Goal: Navigation & Orientation: Find specific page/section

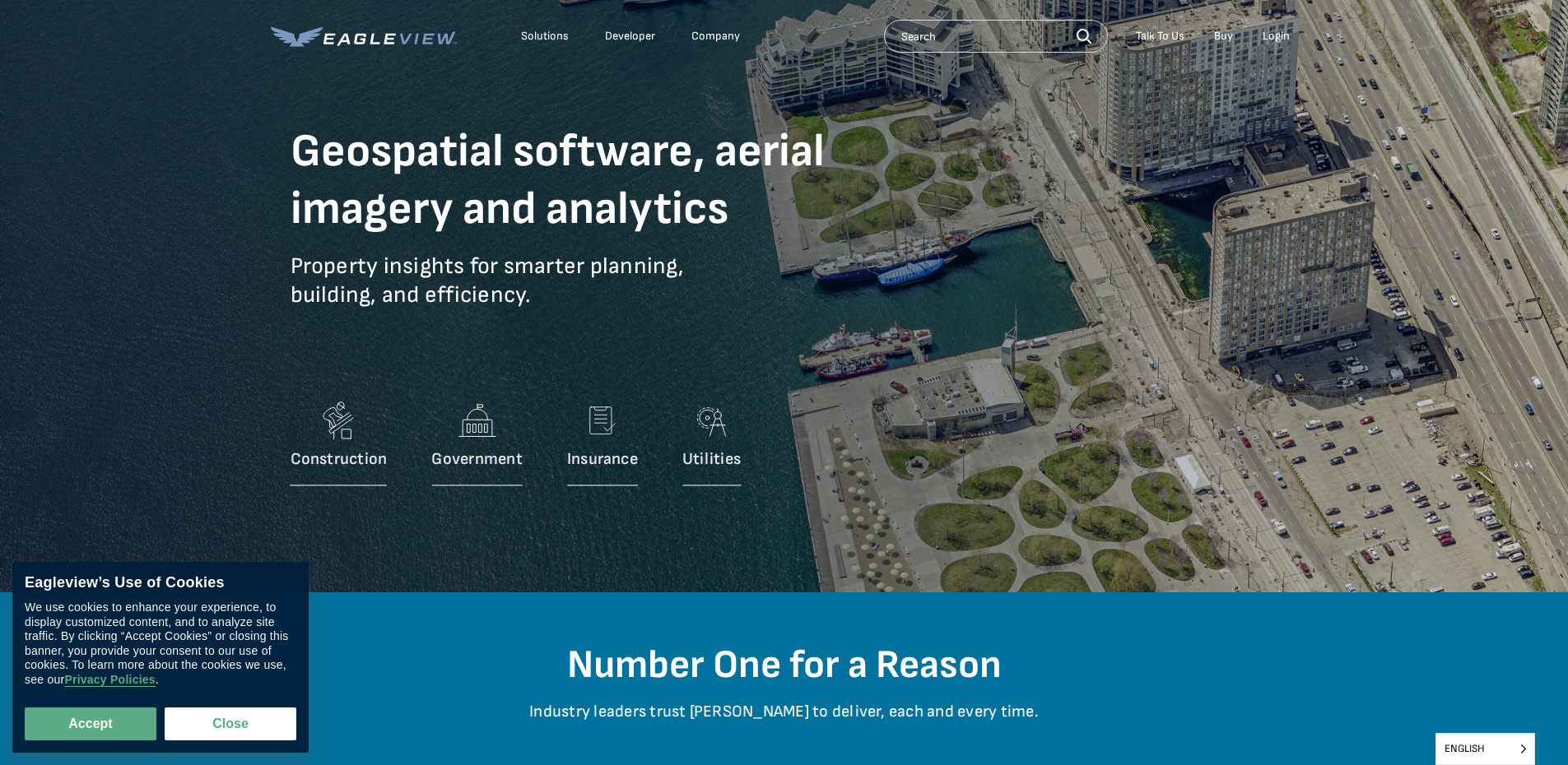
click at [1272, 41] on div "Login" at bounding box center [1276, 36] width 27 height 15
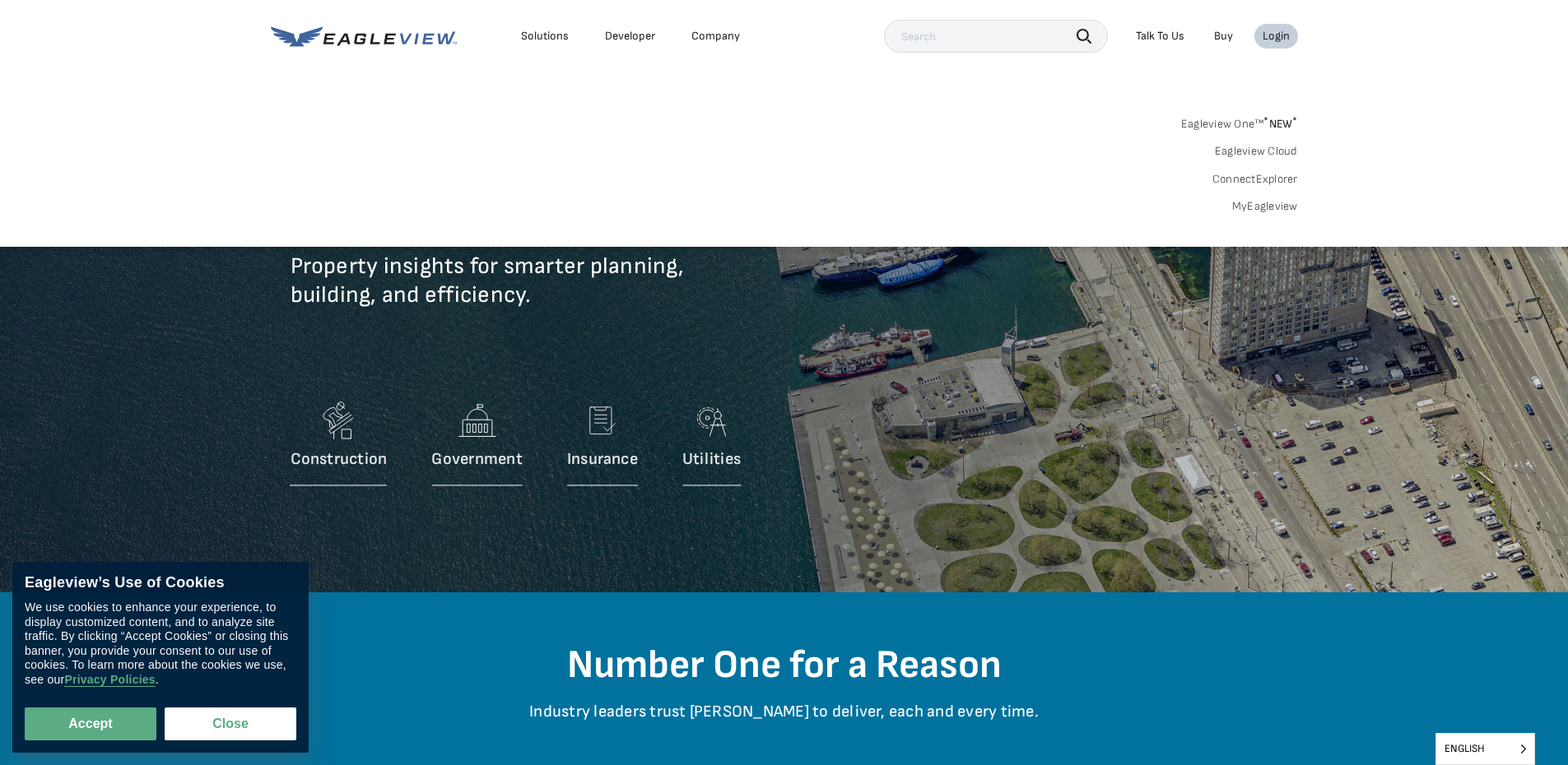
click at [1277, 32] on div "Login" at bounding box center [1276, 36] width 27 height 15
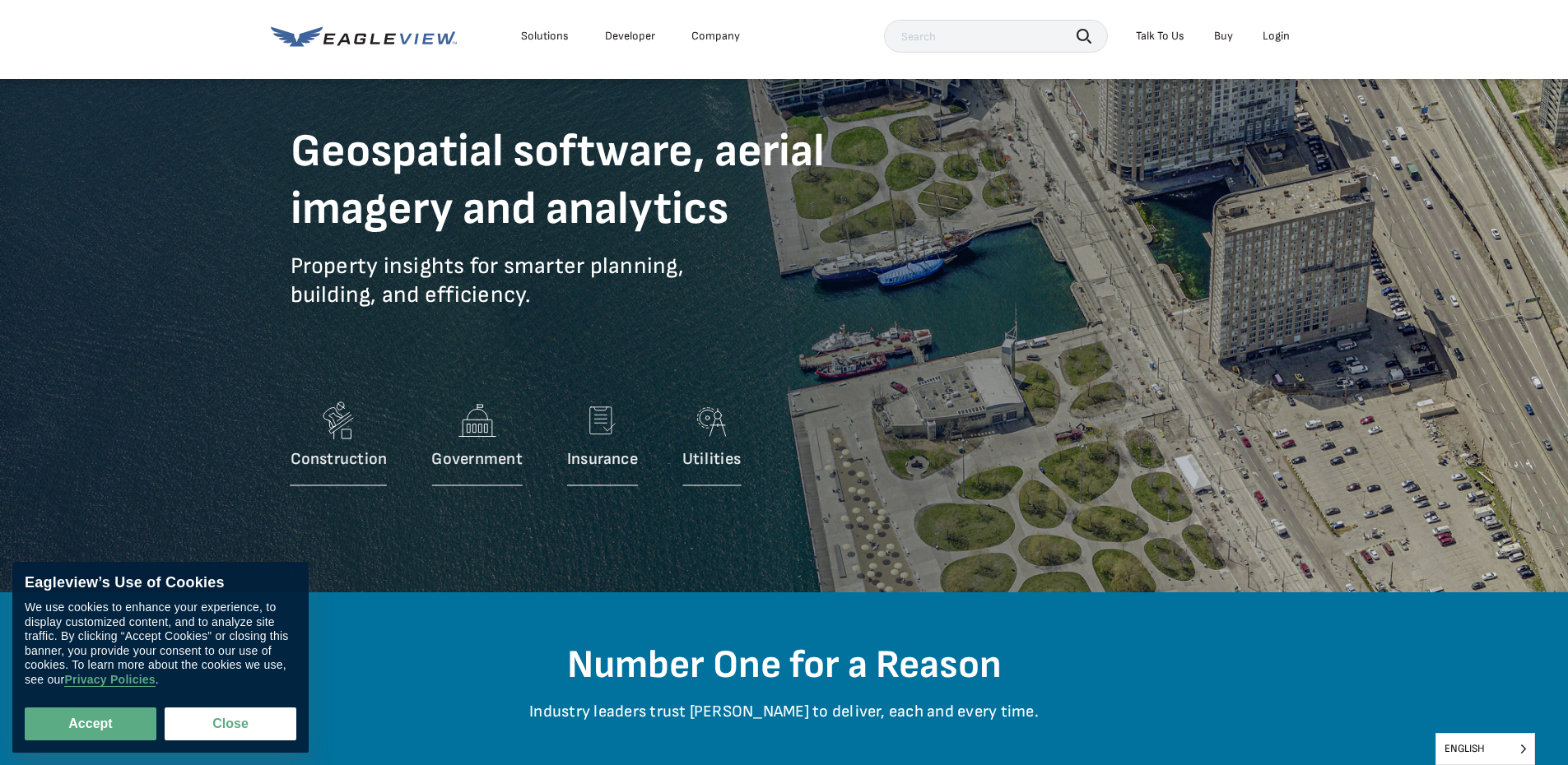
click at [1277, 32] on div "Login" at bounding box center [1276, 36] width 27 height 15
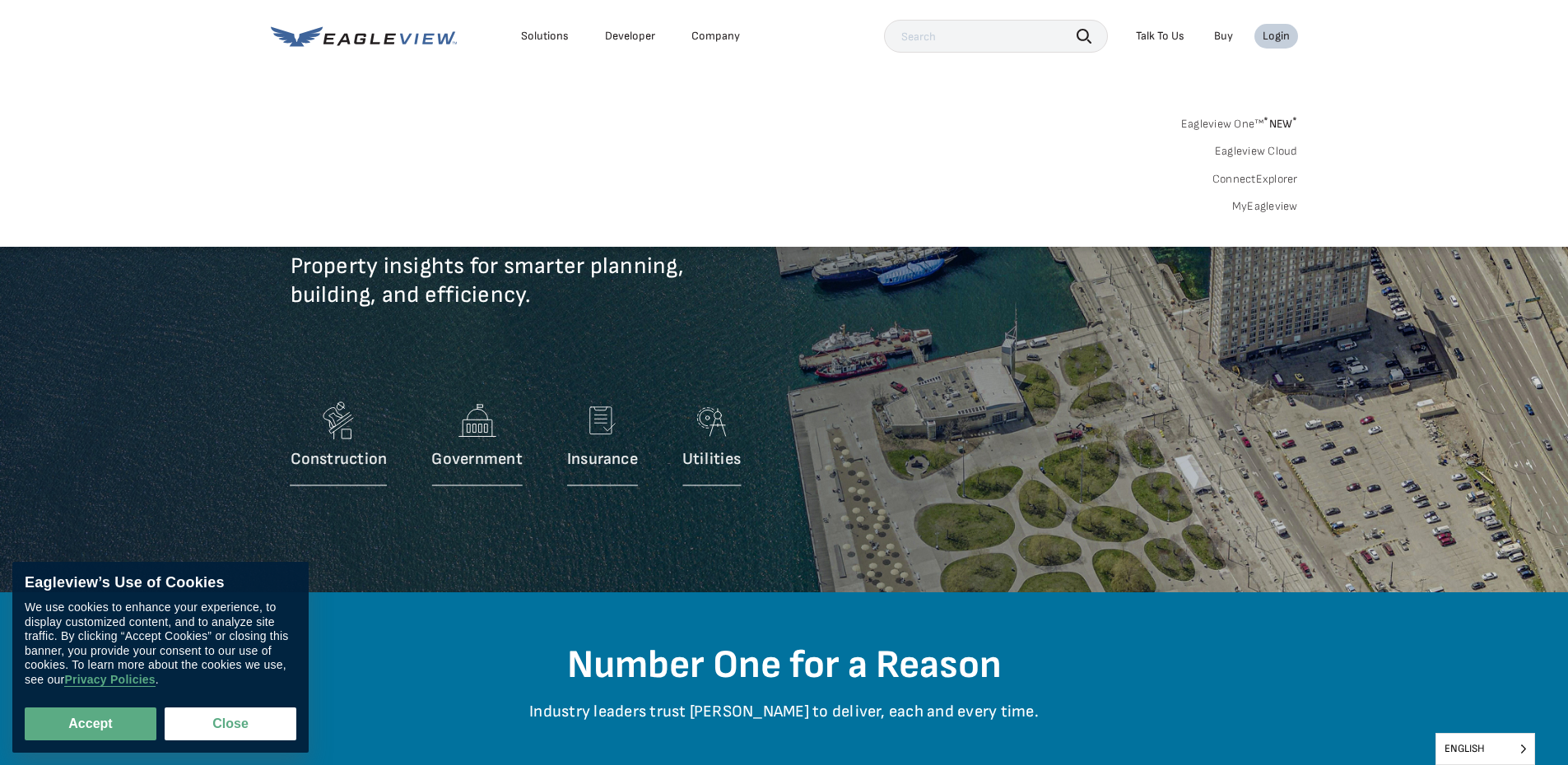
click at [1280, 31] on div "Login" at bounding box center [1276, 36] width 27 height 15
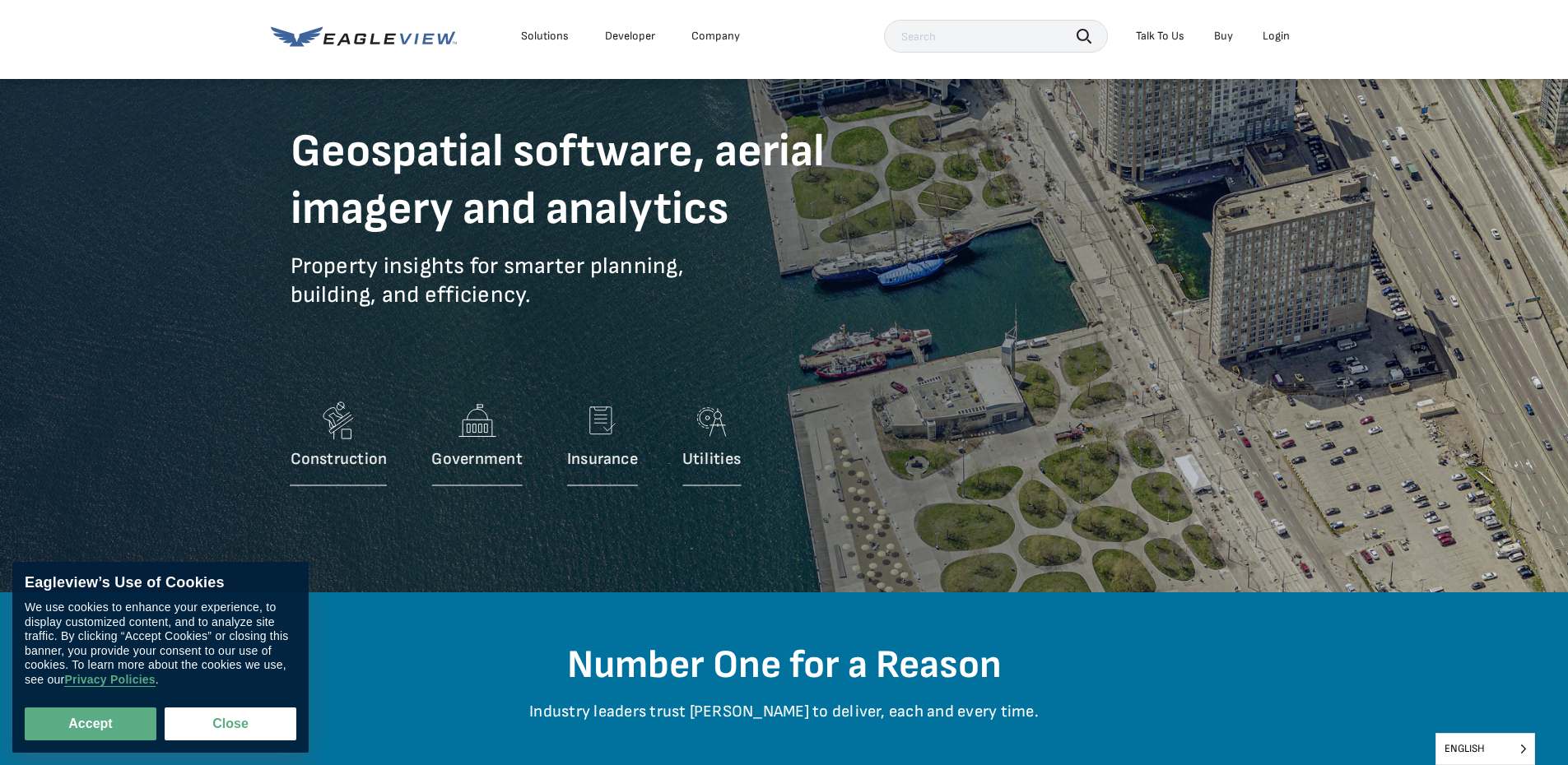
click at [1281, 31] on div "Login" at bounding box center [1276, 36] width 27 height 15
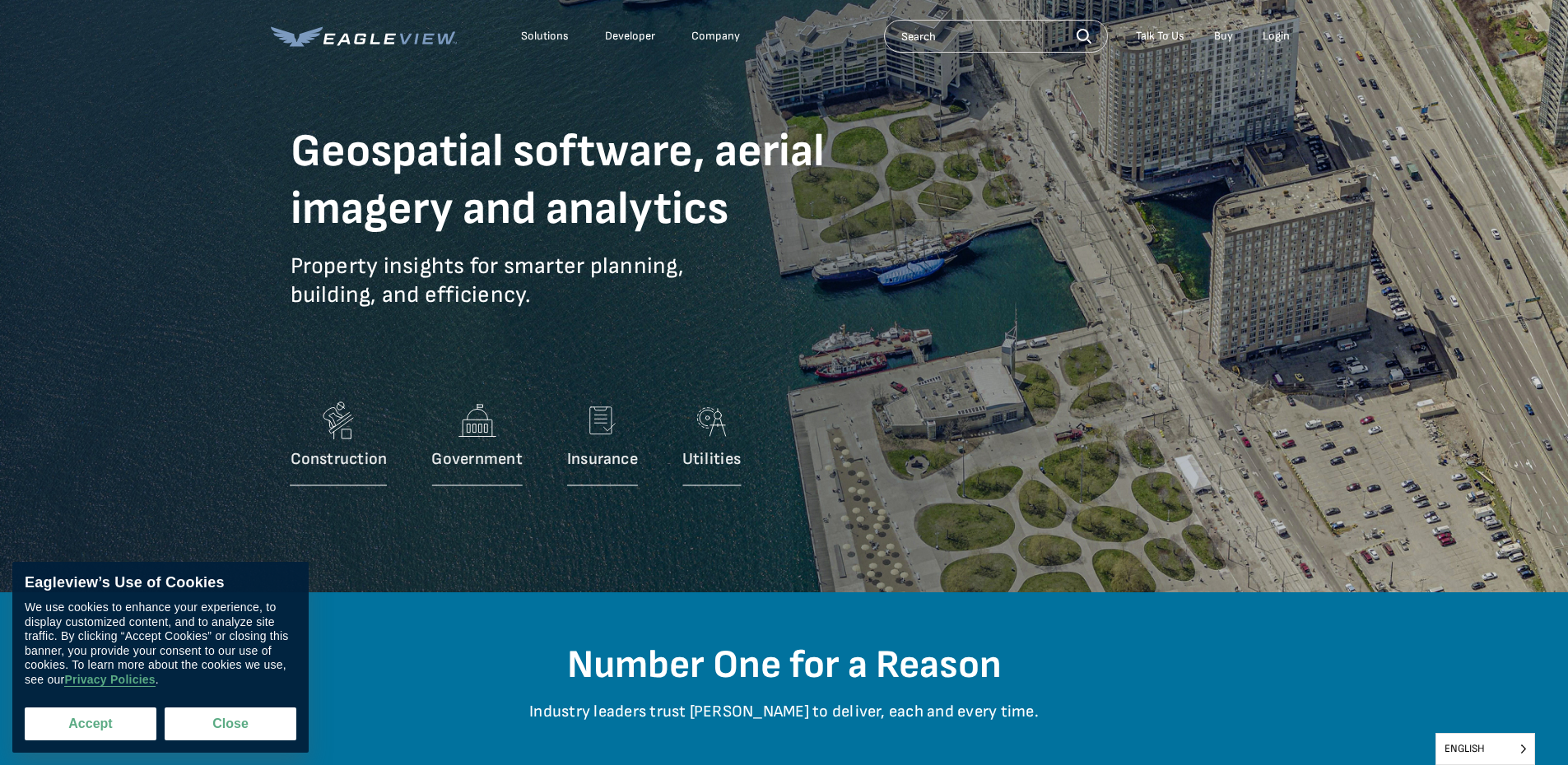
click at [92, 729] on button "Accept" at bounding box center [90, 724] width 132 height 33
checkbox input "true"
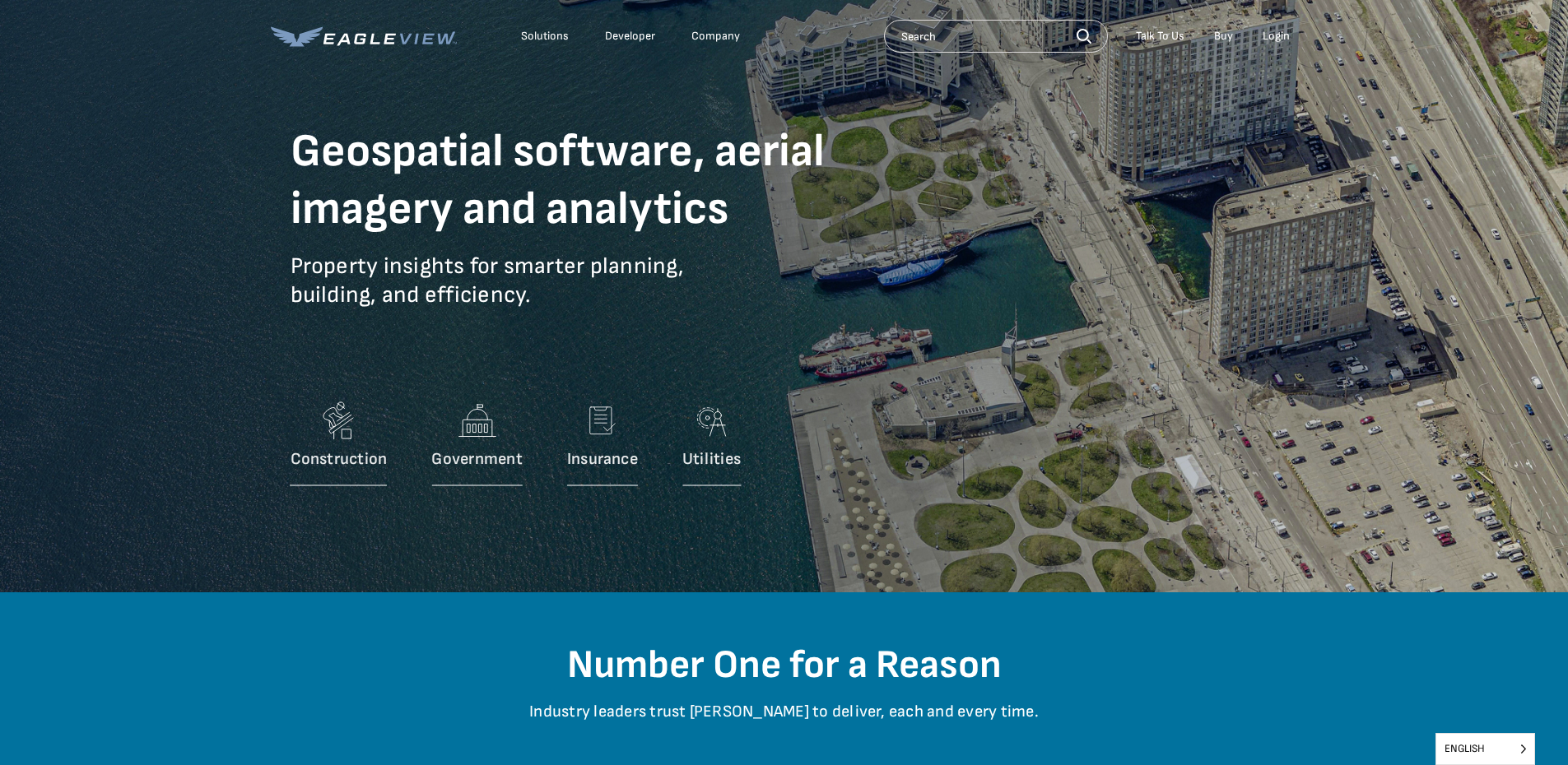
click at [1281, 31] on div "Login" at bounding box center [1276, 36] width 27 height 15
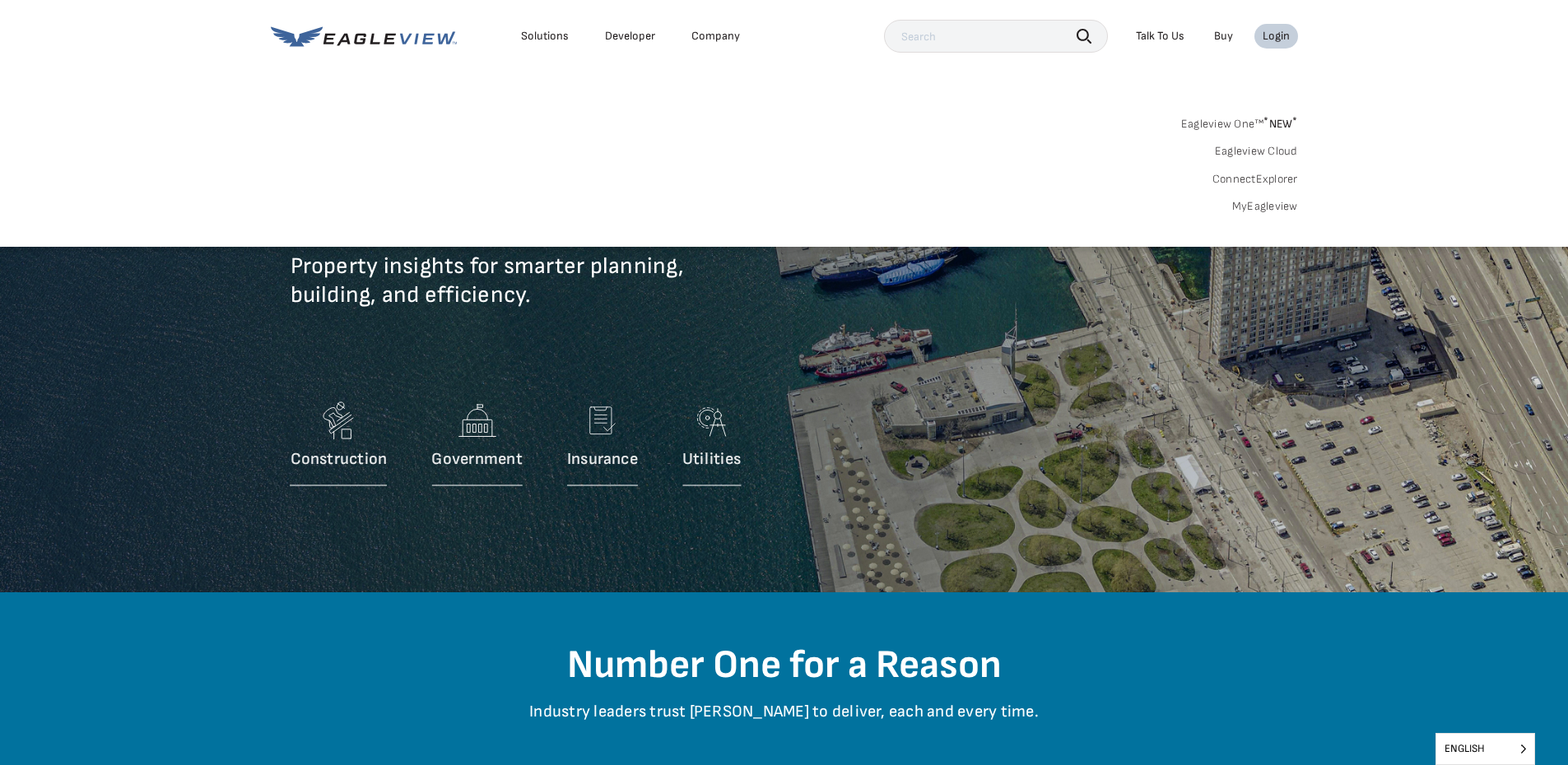
click at [1279, 122] on span "* NEW *" at bounding box center [1280, 123] width 34 height 14
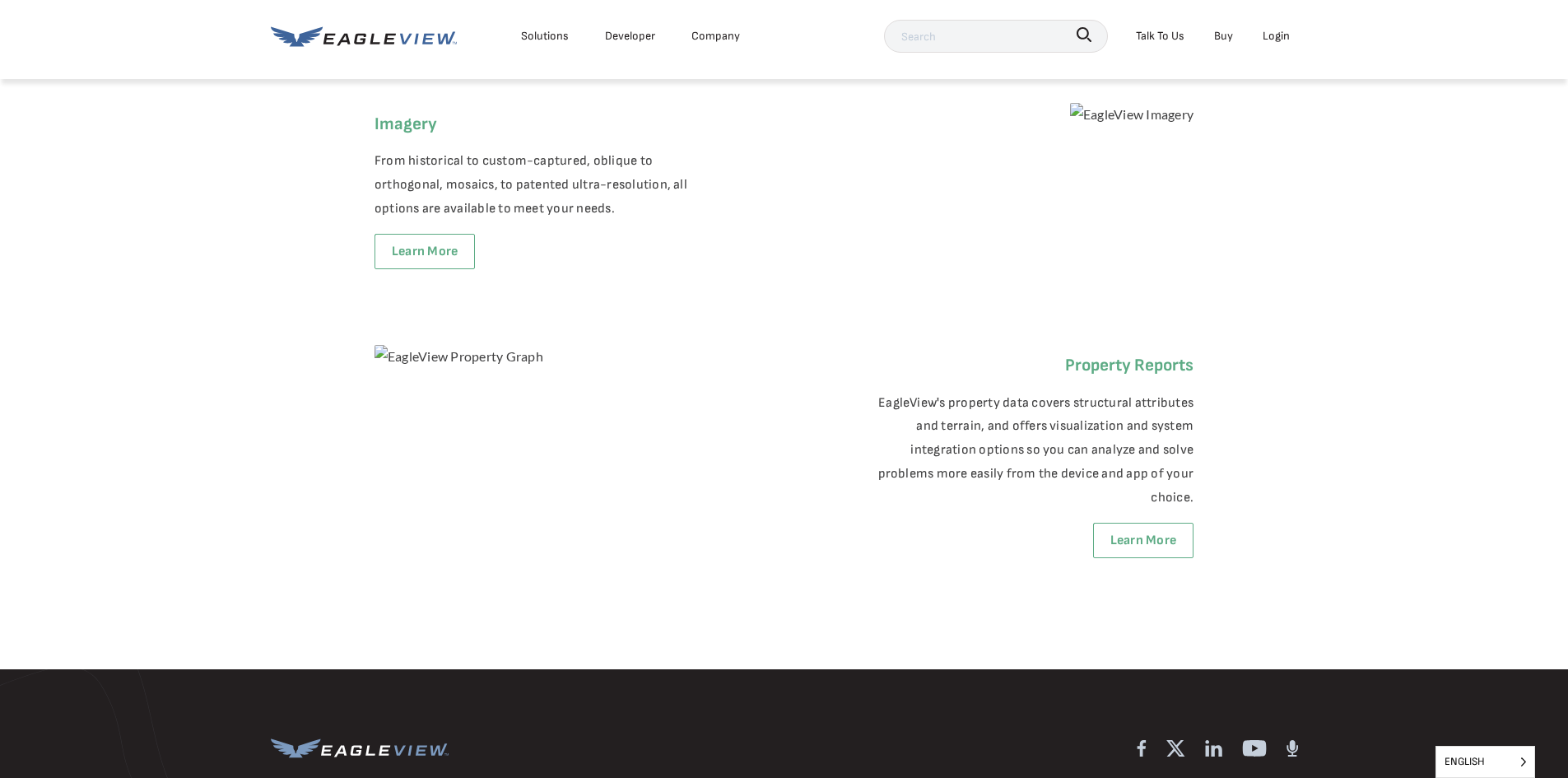
scroll to position [299, 0]
